Goal: Information Seeking & Learning: Learn about a topic

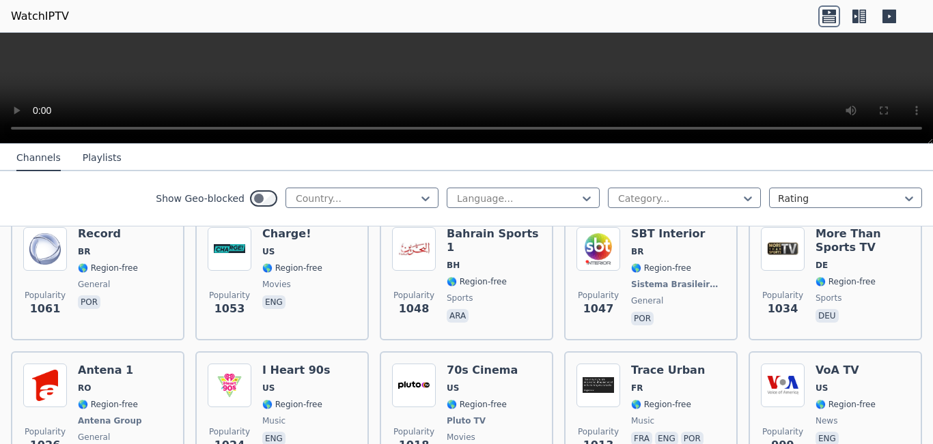
scroll to position [1840, 0]
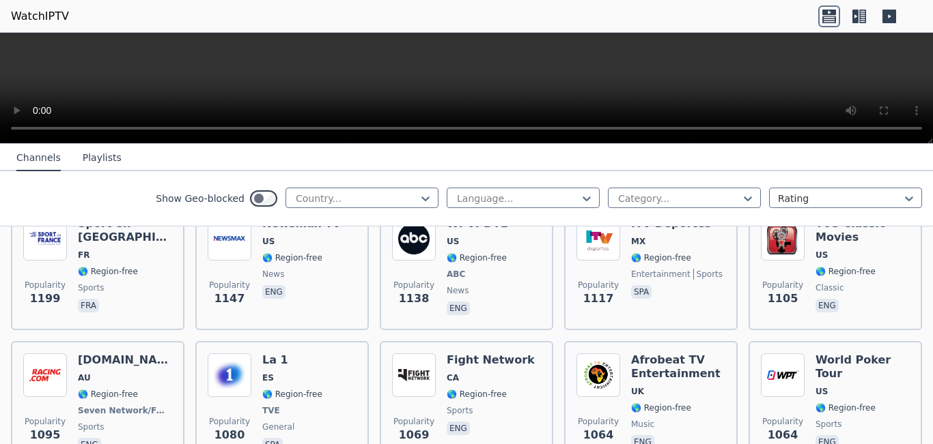
click at [429, 206] on div "Show Geo-blocked Country... Language... Category... Rating" at bounding box center [466, 198] width 933 height 55
click at [394, 184] on div "Show Geo-blocked Country... Language... Category... Rating" at bounding box center [466, 198] width 933 height 55
click at [418, 193] on icon at bounding box center [425, 199] width 14 height 14
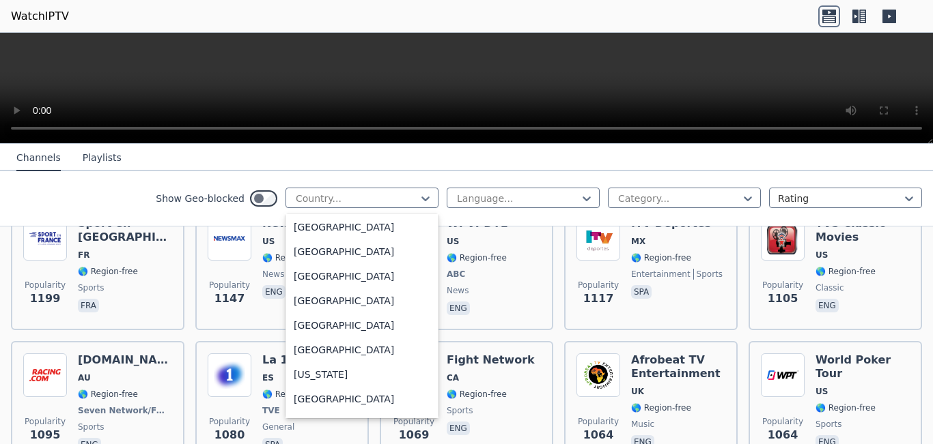
scroll to position [3673, 0]
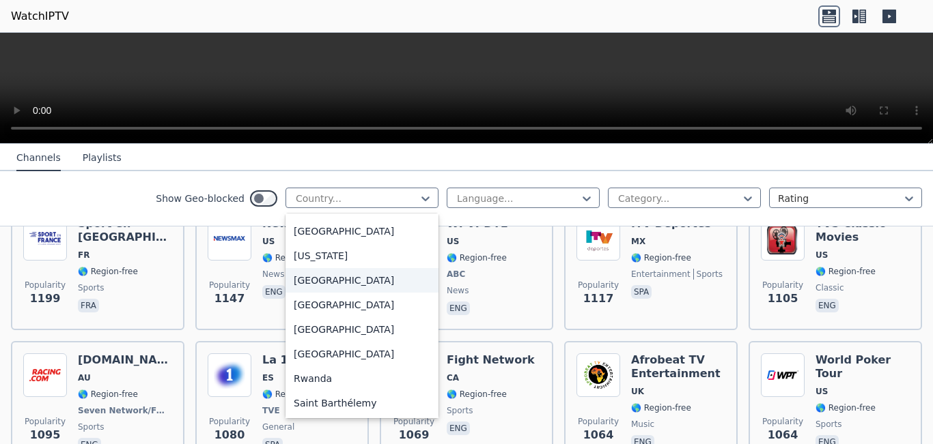
click at [341, 279] on div "[GEOGRAPHIC_DATA]" at bounding box center [361, 280] width 153 height 25
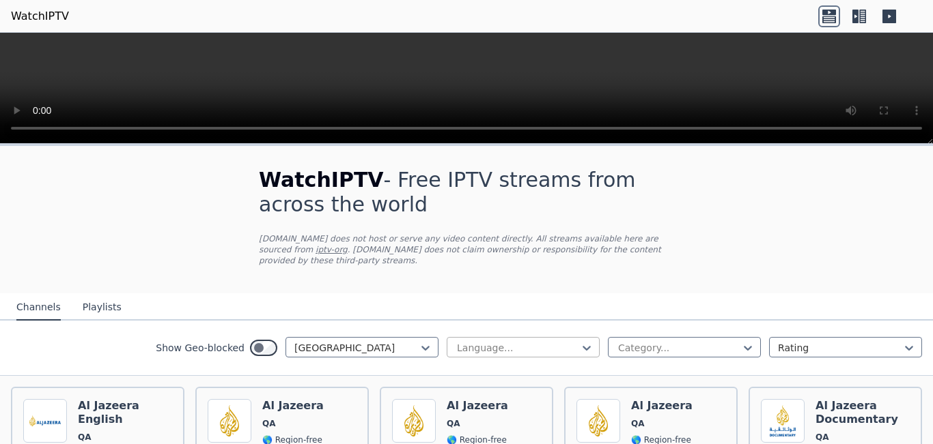
click at [515, 341] on div at bounding box center [517, 348] width 124 height 14
click at [507, 391] on div "Arabic" at bounding box center [522, 402] width 153 height 25
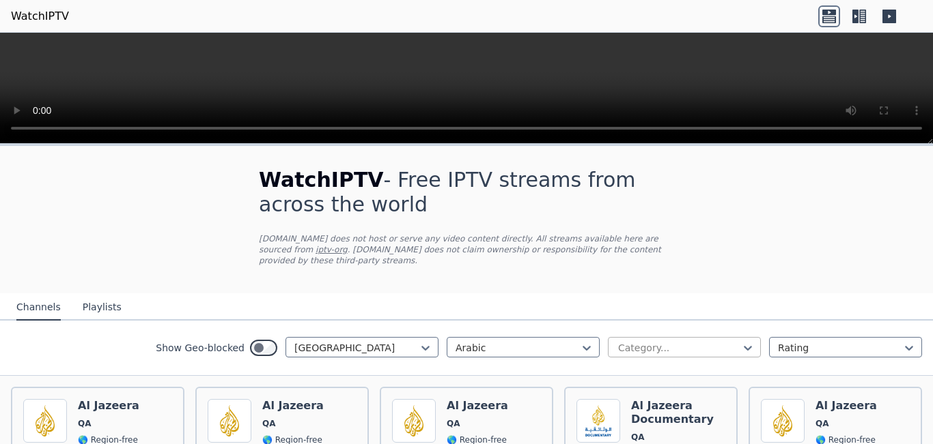
click at [632, 341] on div at bounding box center [678, 348] width 124 height 14
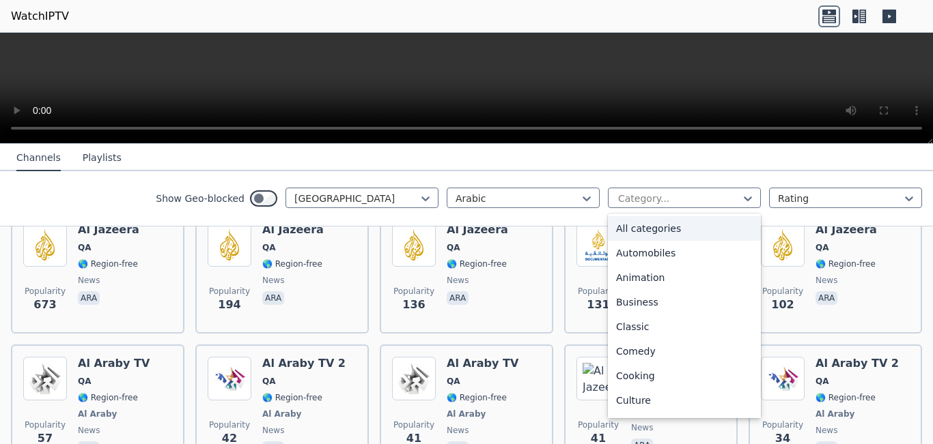
scroll to position [242, 0]
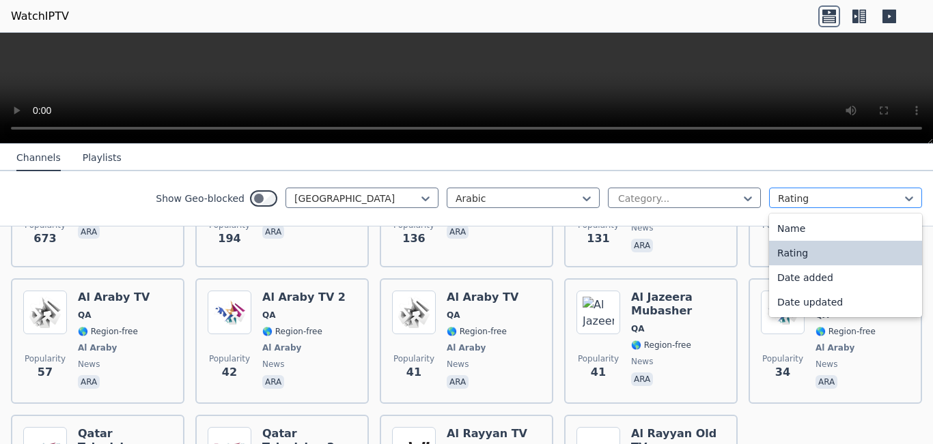
click at [868, 190] on div "Rating" at bounding box center [845, 198] width 153 height 20
click at [836, 220] on div "Name" at bounding box center [845, 228] width 153 height 25
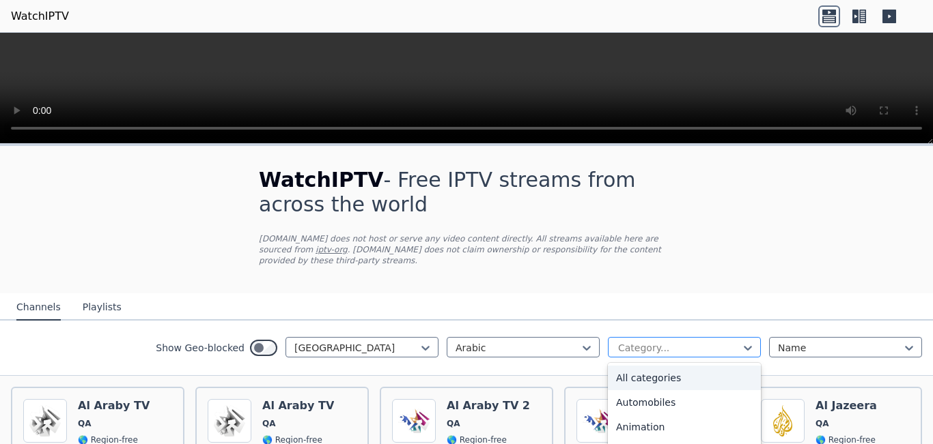
click at [725, 343] on div at bounding box center [678, 348] width 124 height 14
click at [90, 295] on button "Playlists" at bounding box center [102, 308] width 39 height 26
